Goal: Information Seeking & Learning: Learn about a topic

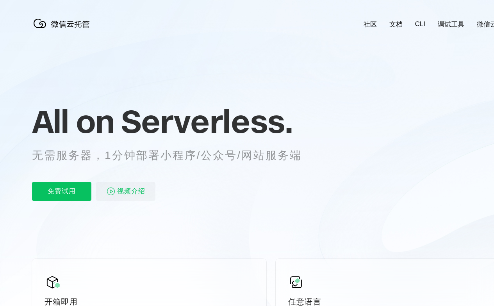
scroll to position [0, 1387]
click at [247, 156] on div "All on Serverless. 无需服务器，1分钟部署小程序/公众号/网站服务端 免费试用 视频介绍" at bounding box center [176, 152] width 289 height 113
click at [250, 156] on div "All on Serverless. 无需服务器，1分钟部署小程序/公众号/网站服务端 免费试用 视频介绍" at bounding box center [176, 152] width 289 height 113
click at [370, 20] on link "社区" at bounding box center [369, 24] width 13 height 9
click at [395, 20] on link "文档" at bounding box center [395, 24] width 13 height 9
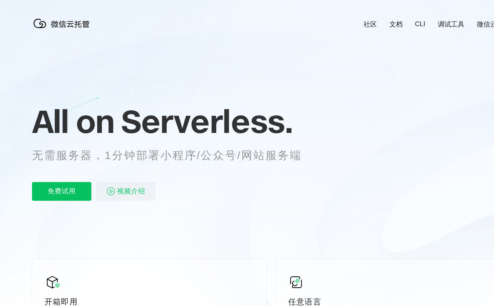
click at [419, 20] on link "CLI" at bounding box center [420, 24] width 10 height 8
click at [451, 20] on link "调试工具" at bounding box center [450, 24] width 27 height 9
click at [477, 20] on link "微信云开发" at bounding box center [492, 24] width 33 height 9
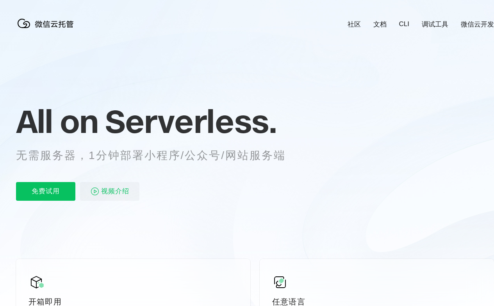
click at [160, 184] on div "免费试用 视频介绍" at bounding box center [160, 191] width 289 height 19
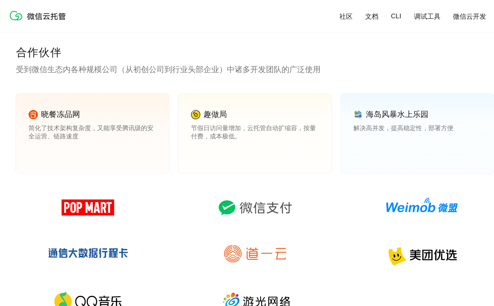
click at [202, 153] on link "查看案例" at bounding box center [202, 153] width 22 height 7
click at [364, 153] on link "查看案例" at bounding box center [364, 153] width 22 height 7
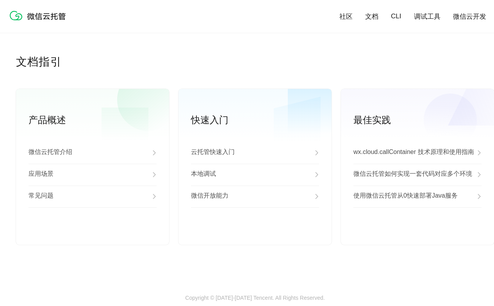
click at [92, 175] on div "应用场景" at bounding box center [92, 175] width 128 height 22
click at [92, 197] on div "常见问题" at bounding box center [92, 197] width 128 height 22
click at [92, 232] on link "查看更多" at bounding box center [92, 232] width 128 height 7
click at [255, 153] on div "云托管快速入门" at bounding box center [255, 153] width 128 height 22
click at [255, 175] on div "本地调试" at bounding box center [255, 175] width 128 height 22
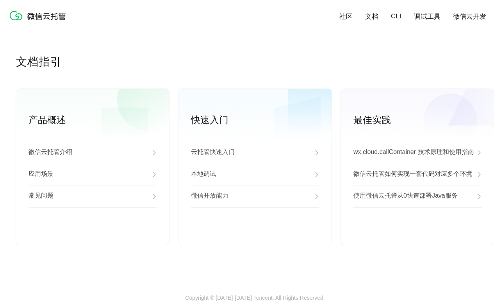
click at [255, 197] on div "微信开放能力" at bounding box center [255, 197] width 128 height 22
click at [255, 232] on link "查看更多" at bounding box center [255, 232] width 128 height 7
click at [417, 153] on p "wx.cloud.callContainer 技术原理和使用指南" at bounding box center [413, 152] width 121 height 9
